Goal: Information Seeking & Learning: Learn about a topic

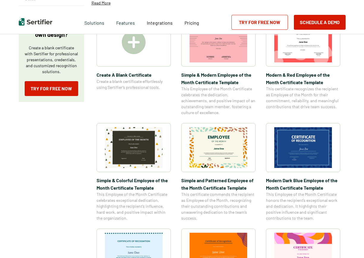
scroll to position [119, 0]
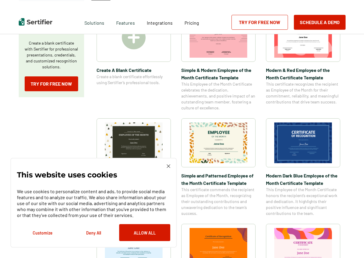
click at [169, 166] on img at bounding box center [169, 166] width 4 height 4
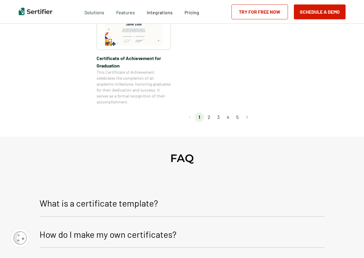
click at [211, 122] on li "2" at bounding box center [209, 117] width 10 height 10
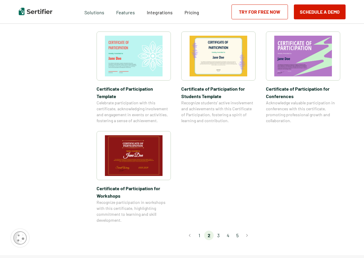
scroll to position [475, 0]
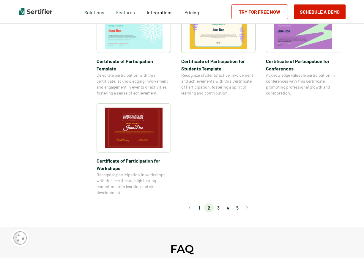
click at [220, 203] on li "3" at bounding box center [219, 208] width 10 height 10
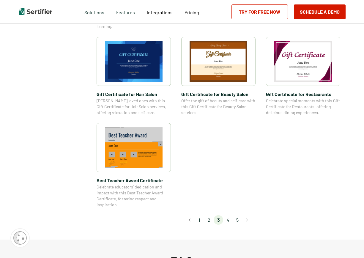
scroll to position [446, 0]
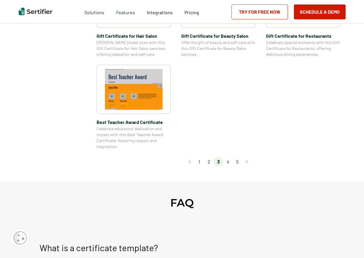
click at [227, 163] on li "4" at bounding box center [228, 162] width 10 height 10
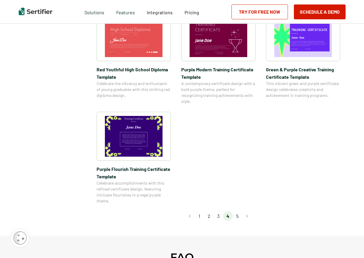
scroll to position [416, 0]
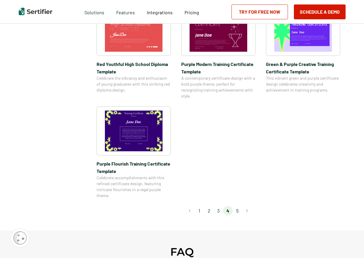
click at [239, 207] on li "5" at bounding box center [238, 211] width 10 height 10
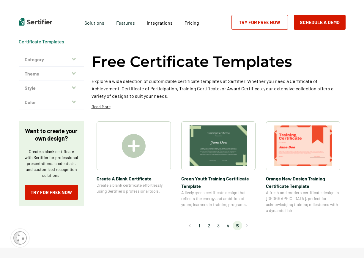
scroll to position [0, 0]
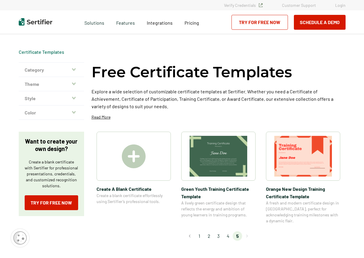
click at [76, 81] on icon "button" at bounding box center [74, 83] width 4 height 5
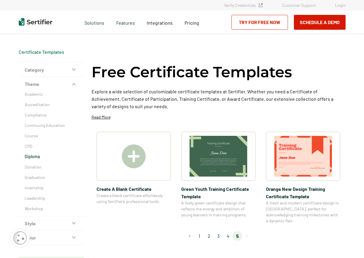
click at [35, 155] on p "Diploma" at bounding box center [51, 157] width 53 height 6
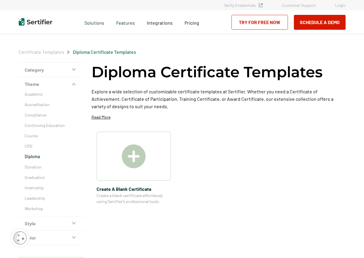
click at [132, 157] on img at bounding box center [134, 156] width 24 height 24
click at [42, 93] on p "Academic" at bounding box center [51, 94] width 53 height 6
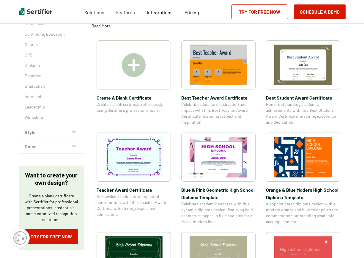
scroll to position [89, 0]
